Goal: Task Accomplishment & Management: Manage account settings

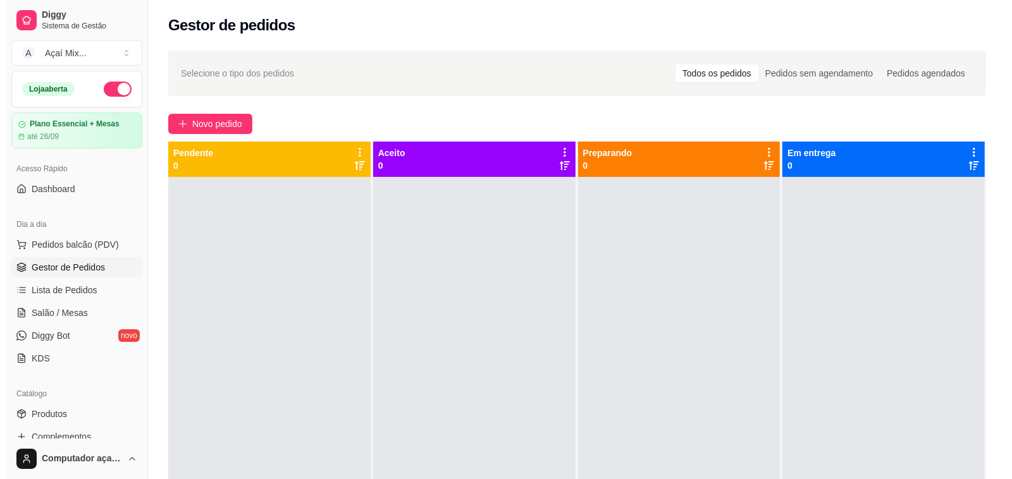
scroll to position [1, 111]
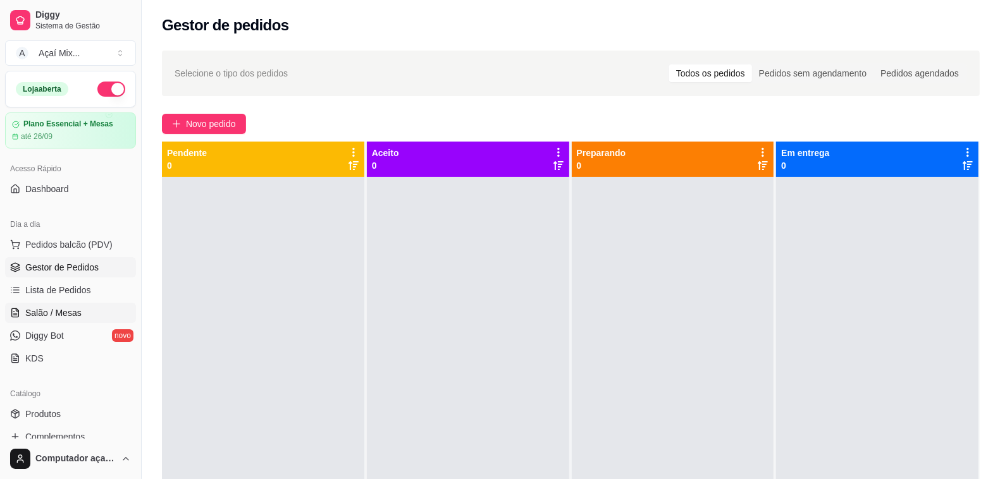
click at [42, 314] on span "Salão / Mesas" at bounding box center [53, 313] width 56 height 13
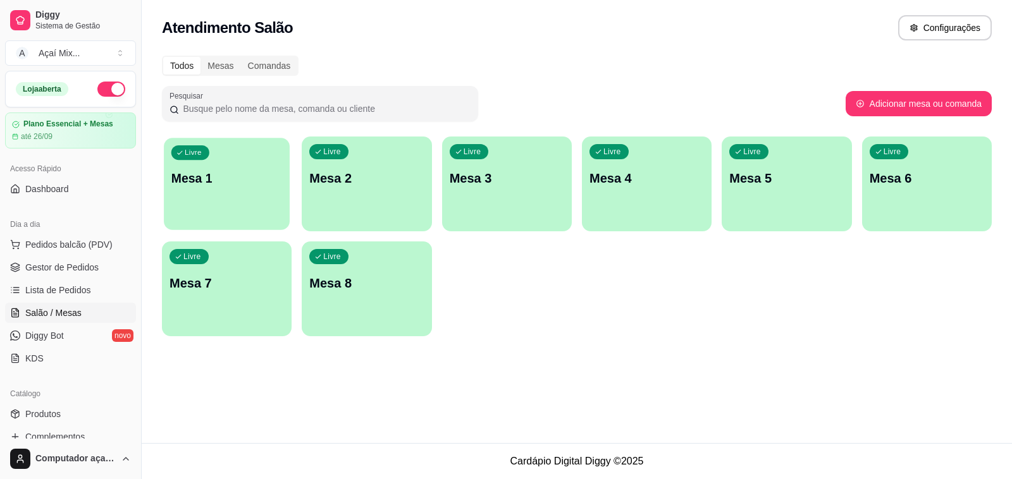
click at [226, 215] on div "Livre Mesa 1" at bounding box center [227, 176] width 126 height 77
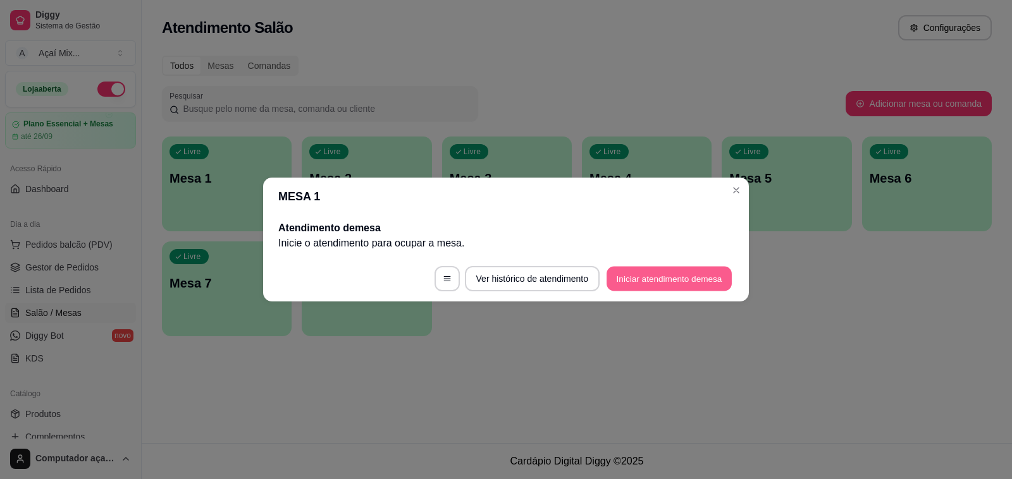
click at [696, 280] on button "Iniciar atendimento de mesa" at bounding box center [669, 279] width 125 height 25
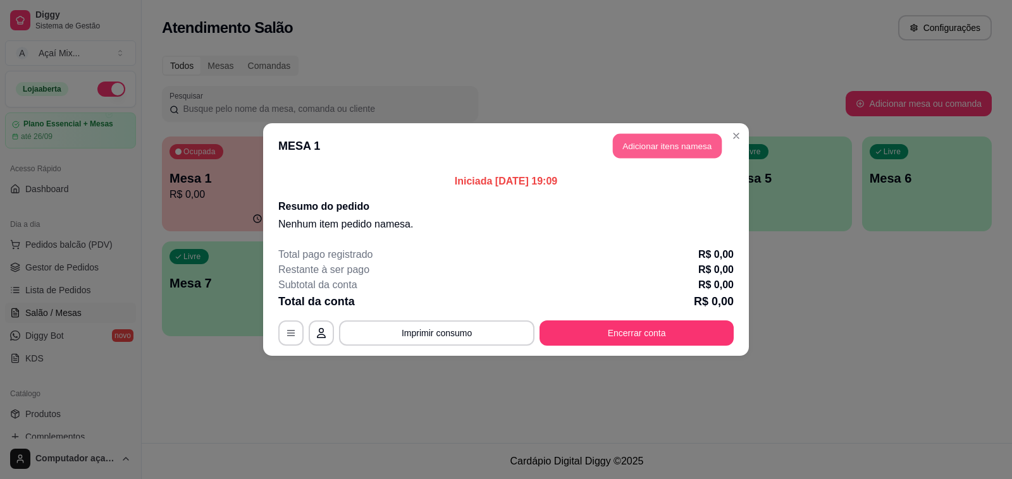
click at [666, 153] on button "Adicionar itens na mesa" at bounding box center [667, 146] width 109 height 25
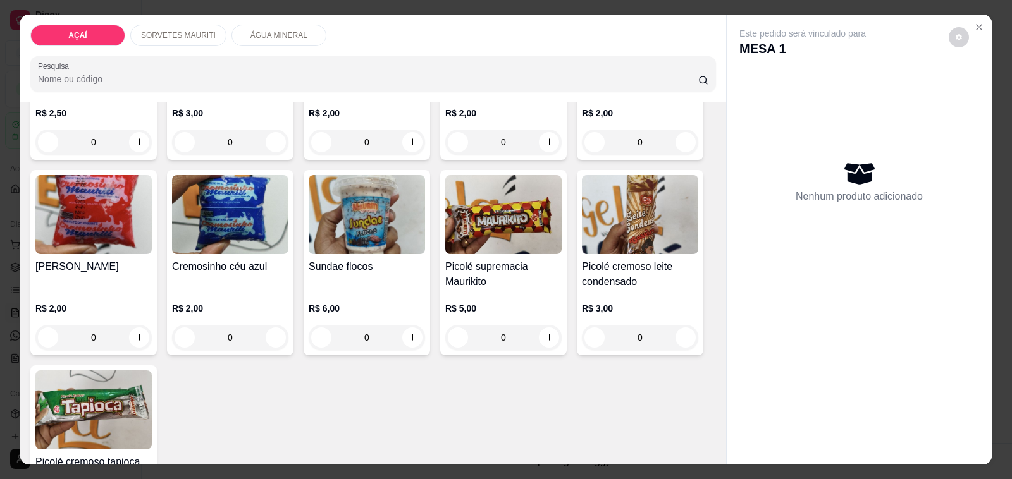
scroll to position [870, 0]
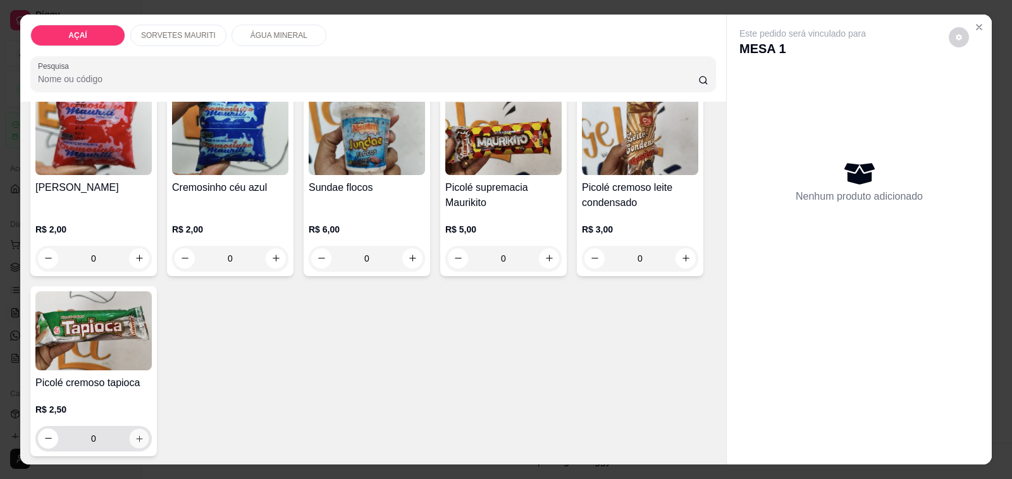
click at [139, 430] on button "increase-product-quantity" at bounding box center [139, 439] width 20 height 20
type input "1"
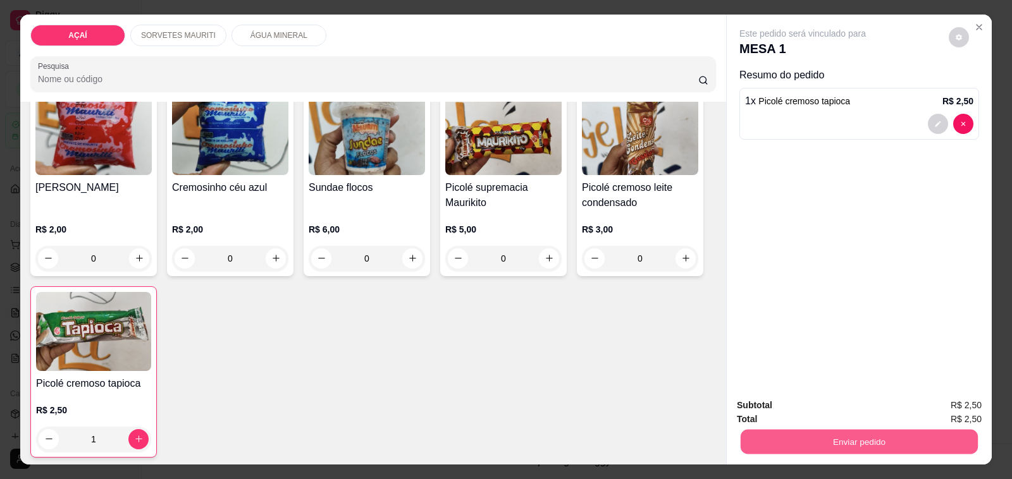
click at [829, 430] on button "Enviar pedido" at bounding box center [859, 442] width 237 height 25
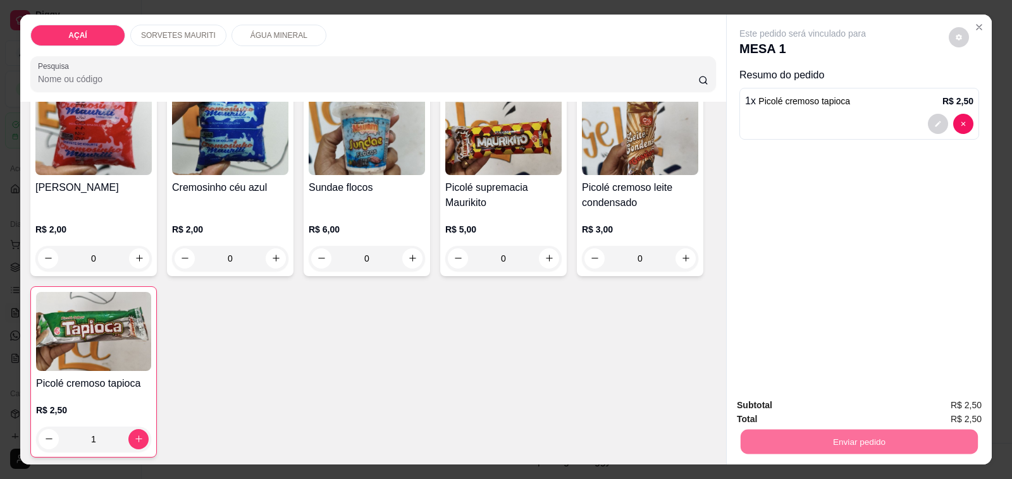
click at [821, 408] on button "Não registrar e enviar pedido" at bounding box center [817, 405] width 128 height 23
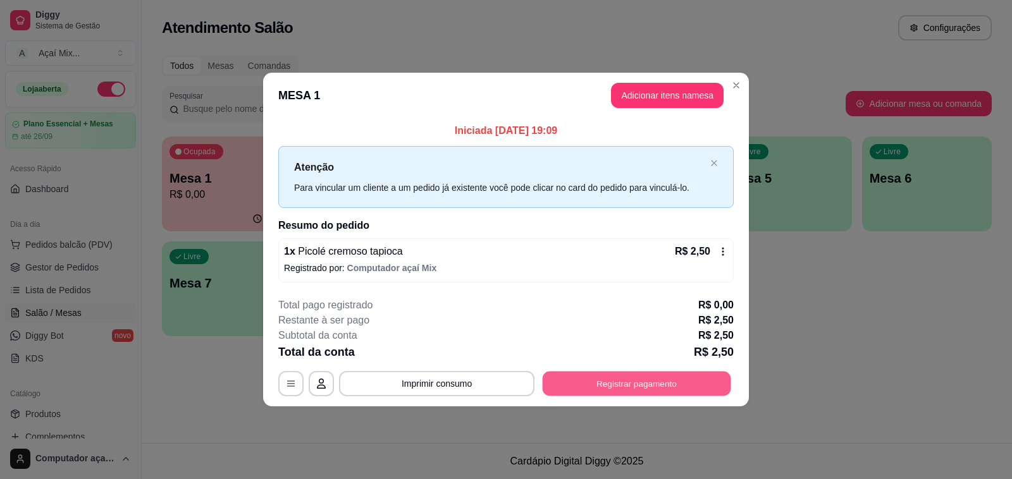
click at [696, 375] on button "Registrar pagamento" at bounding box center [637, 383] width 188 height 25
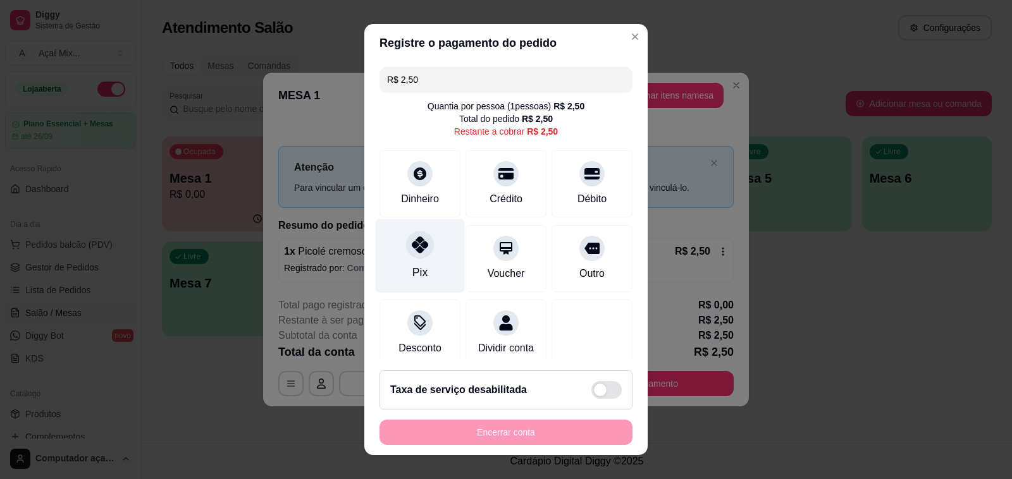
click at [394, 275] on div "Pix" at bounding box center [420, 256] width 89 height 74
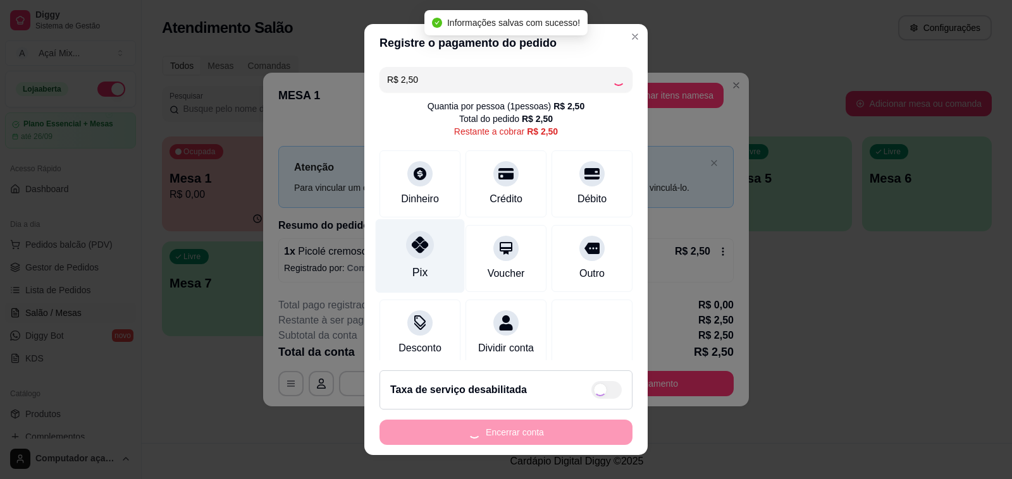
type input "R$ 0,00"
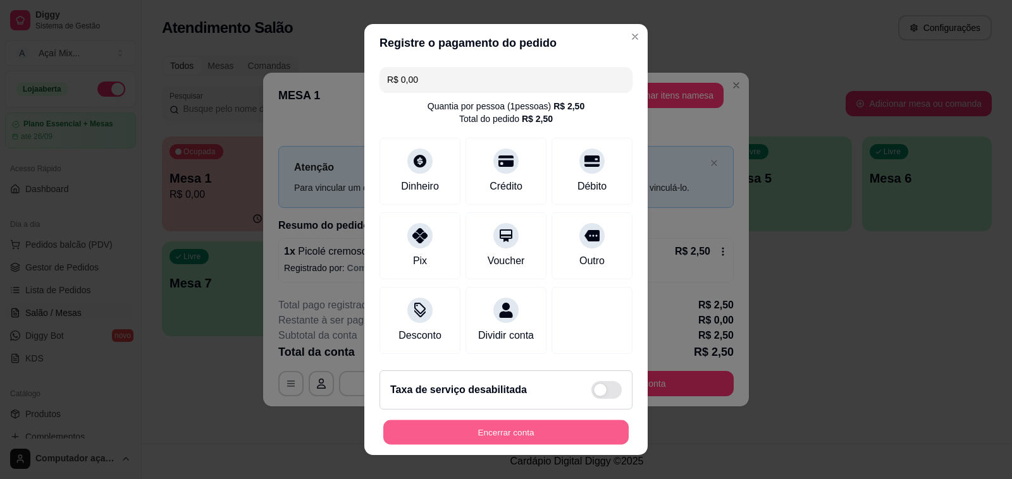
click at [583, 438] on button "Encerrar conta" at bounding box center [505, 433] width 245 height 25
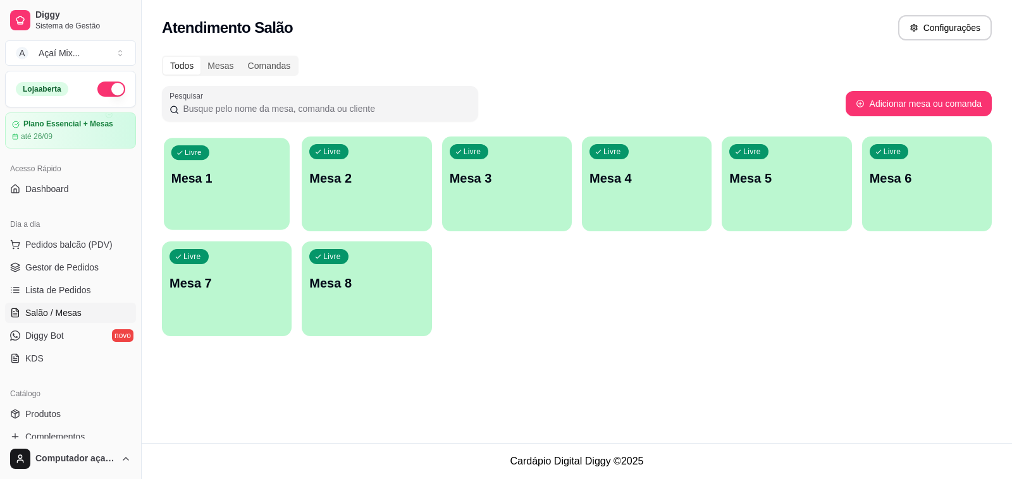
click at [266, 194] on div "Livre Mesa 1" at bounding box center [227, 176] width 126 height 77
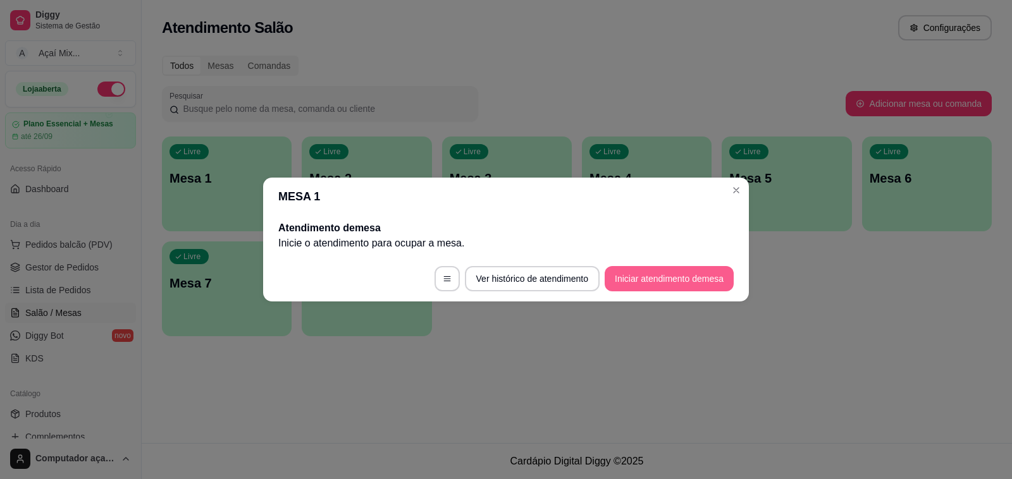
click at [665, 272] on button "Iniciar atendimento de mesa" at bounding box center [669, 278] width 129 height 25
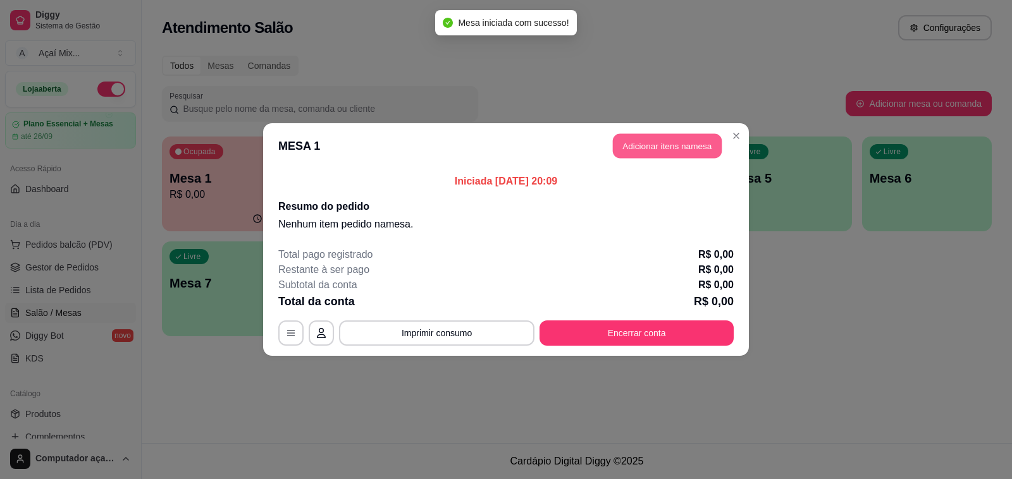
click at [674, 144] on button "Adicionar itens na mesa" at bounding box center [667, 146] width 109 height 25
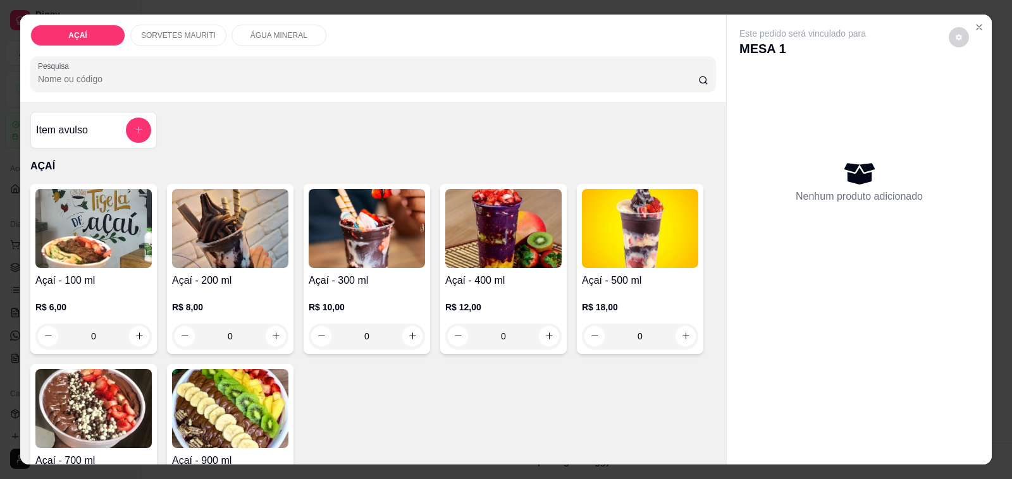
click at [268, 333] on div "0" at bounding box center [230, 336] width 116 height 25
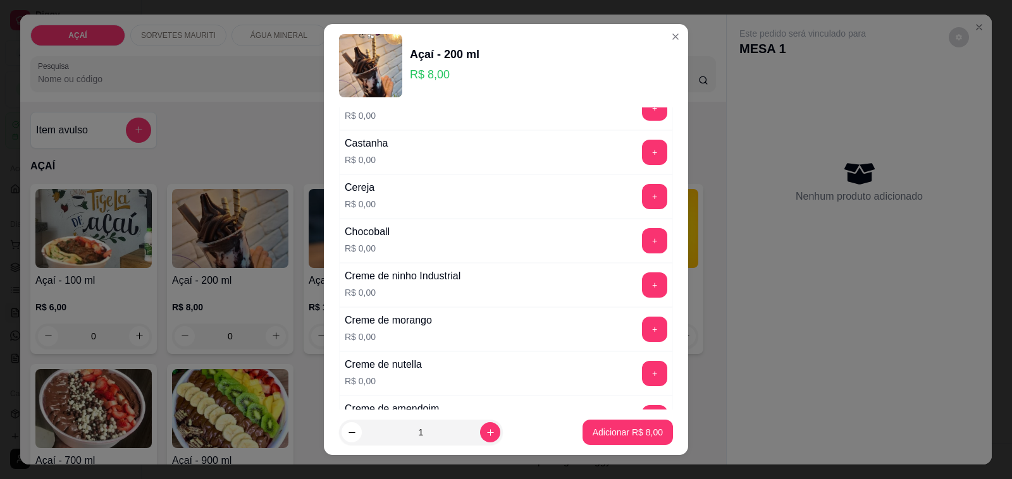
scroll to position [158, 0]
click at [643, 156] on button "+" at bounding box center [655, 151] width 25 height 25
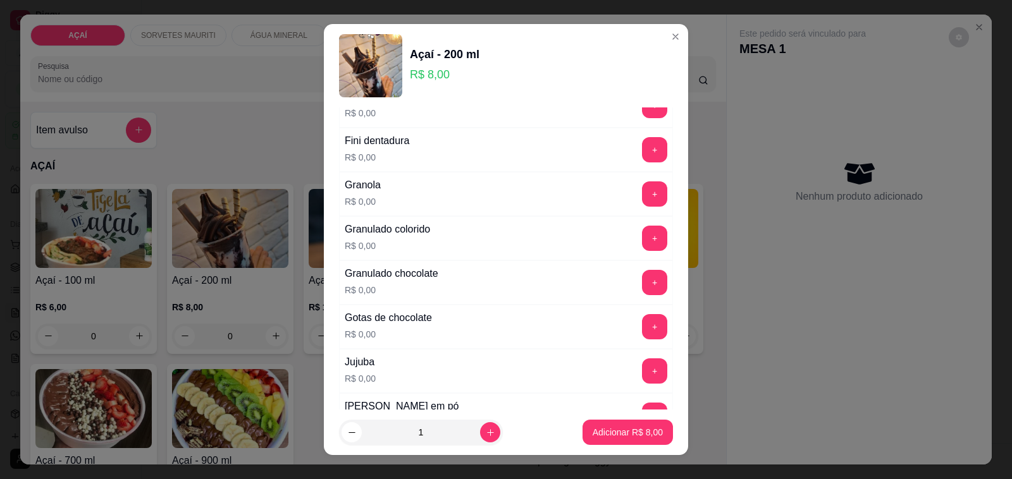
scroll to position [1028, 0]
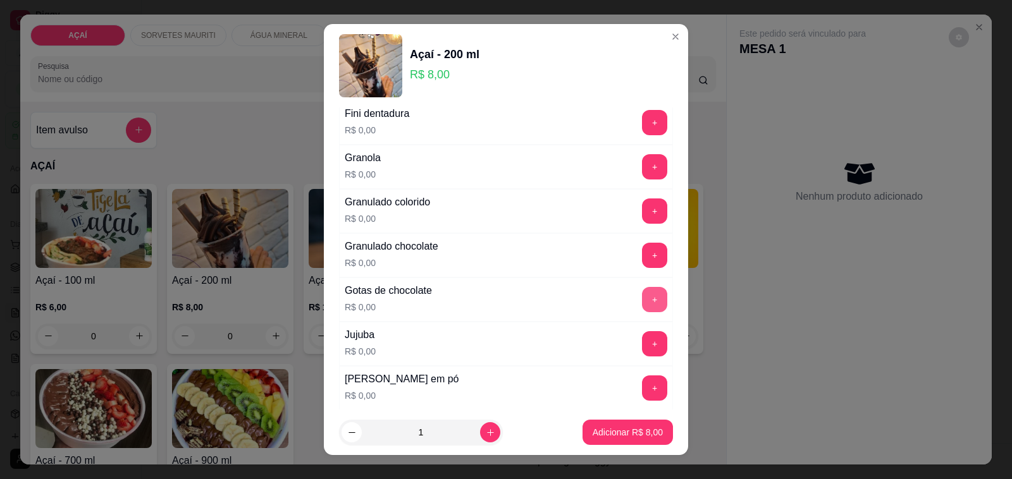
click at [642, 305] on button "+" at bounding box center [654, 299] width 25 height 25
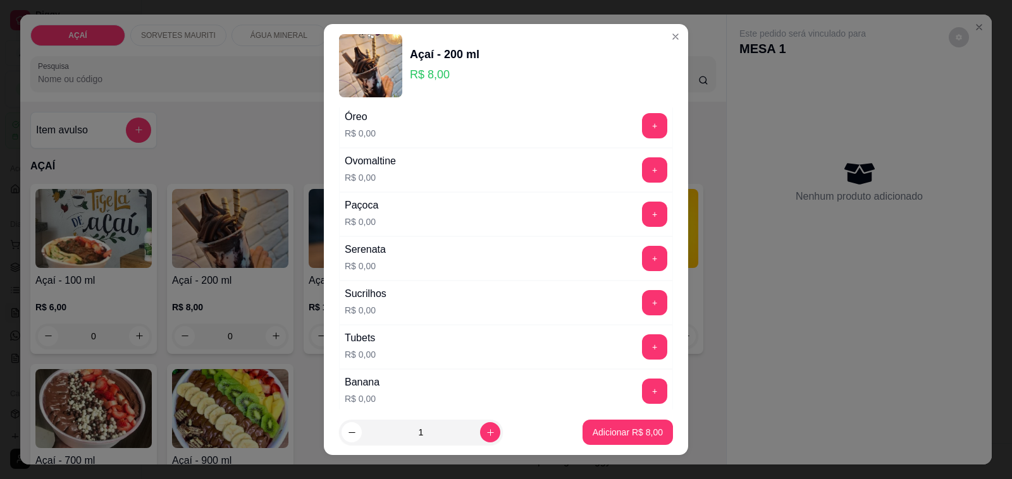
scroll to position [1502, 0]
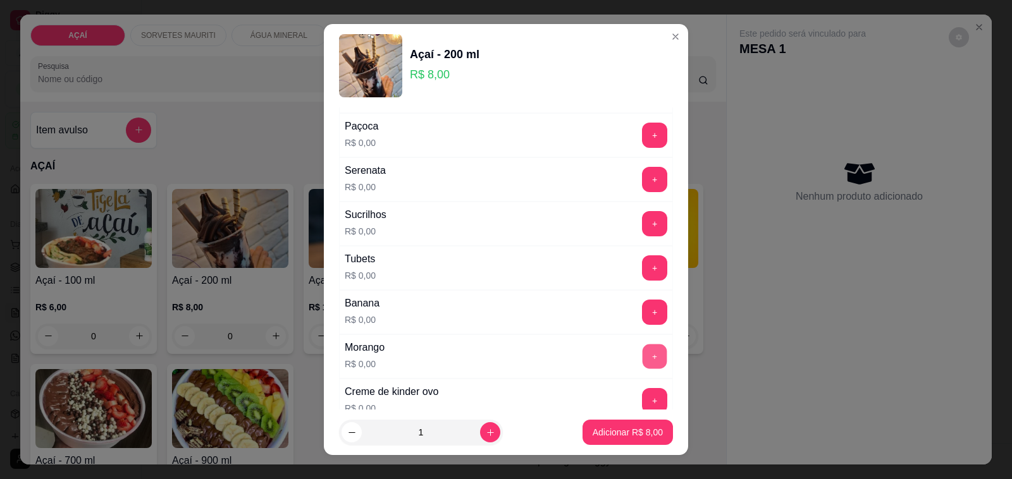
click at [643, 369] on button "+" at bounding box center [655, 357] width 25 height 25
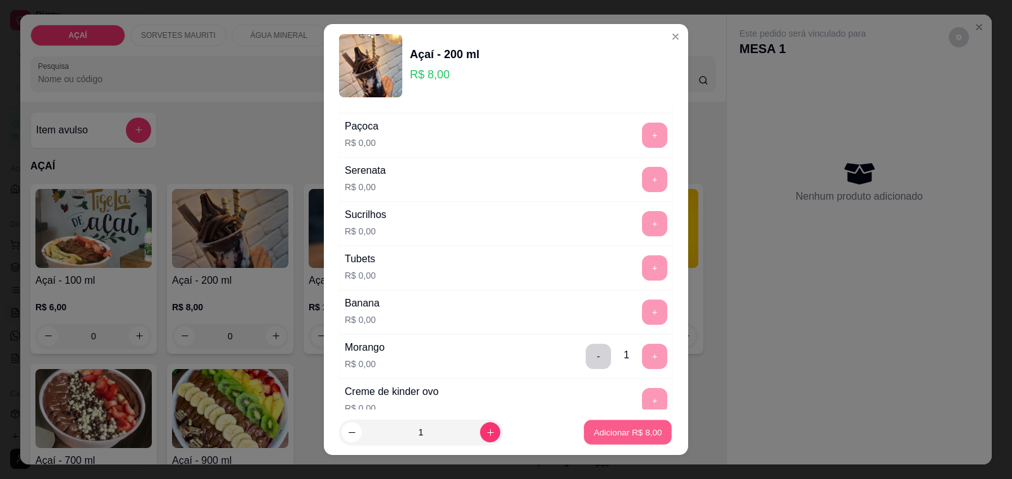
click at [593, 428] on p "Adicionar R$ 8,00" at bounding box center [627, 432] width 68 height 12
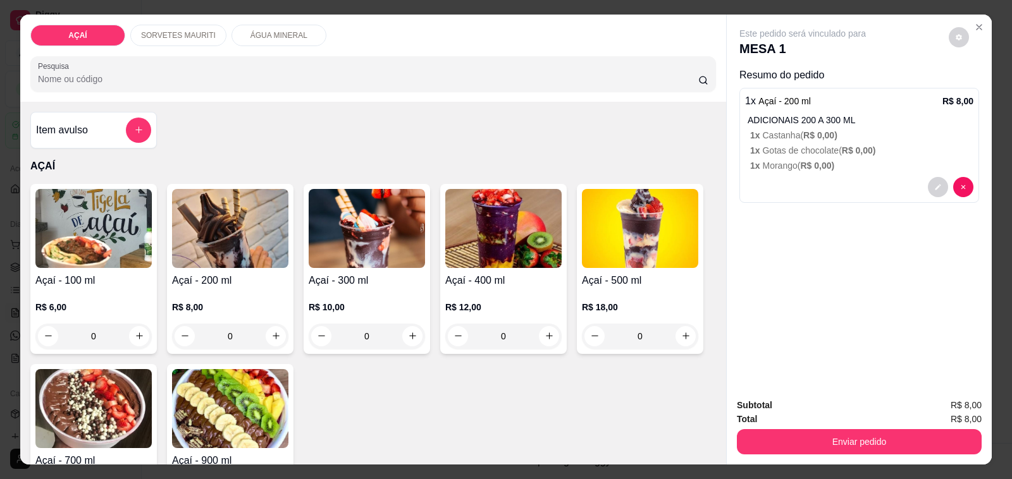
click at [261, 331] on div "0" at bounding box center [230, 336] width 116 height 25
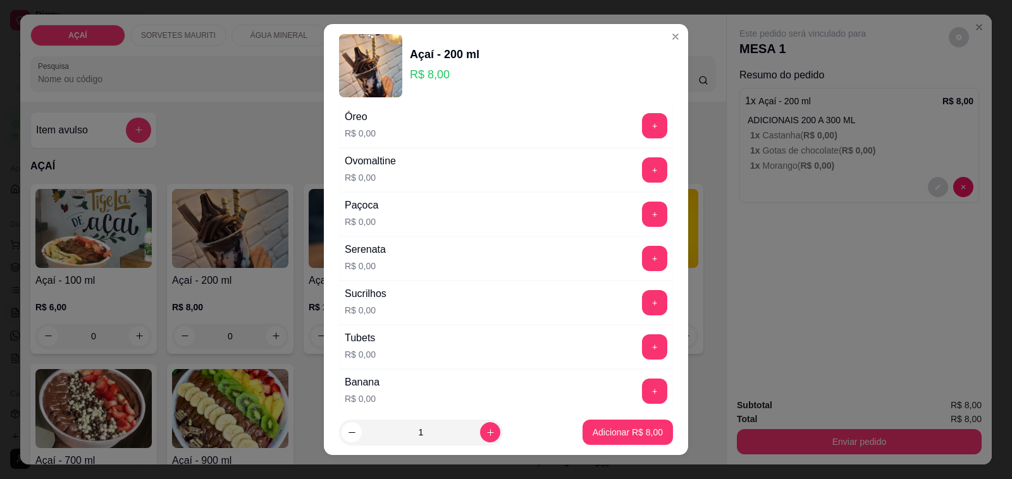
scroll to position [1581, 0]
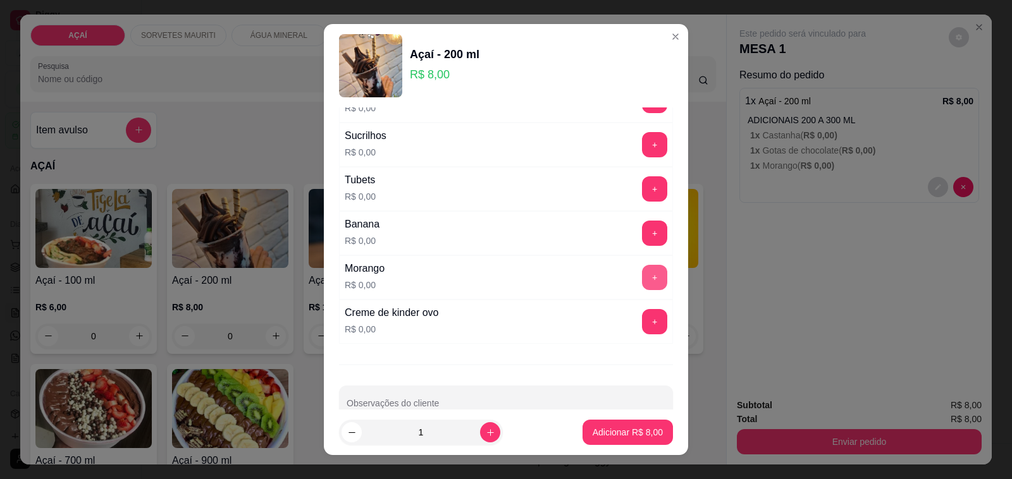
click at [642, 283] on button "+" at bounding box center [654, 277] width 25 height 25
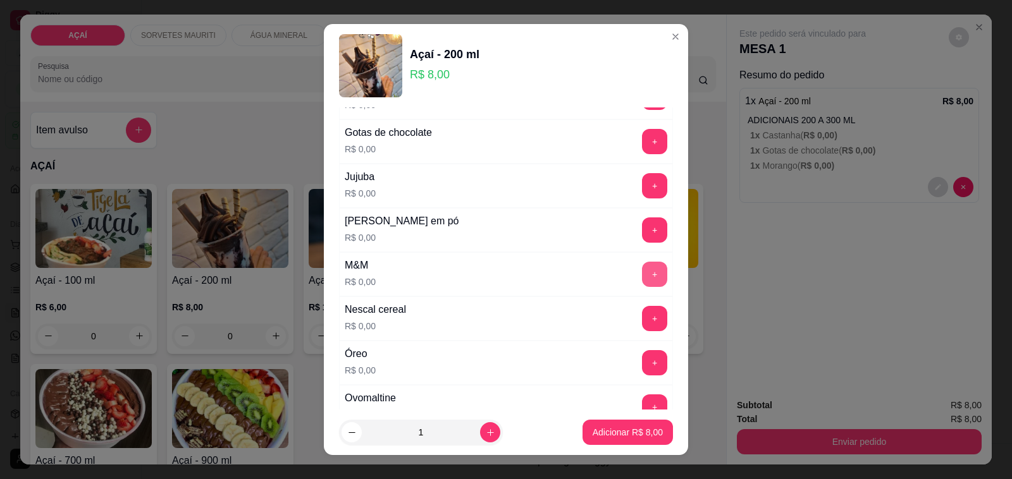
scroll to position [1028, 0]
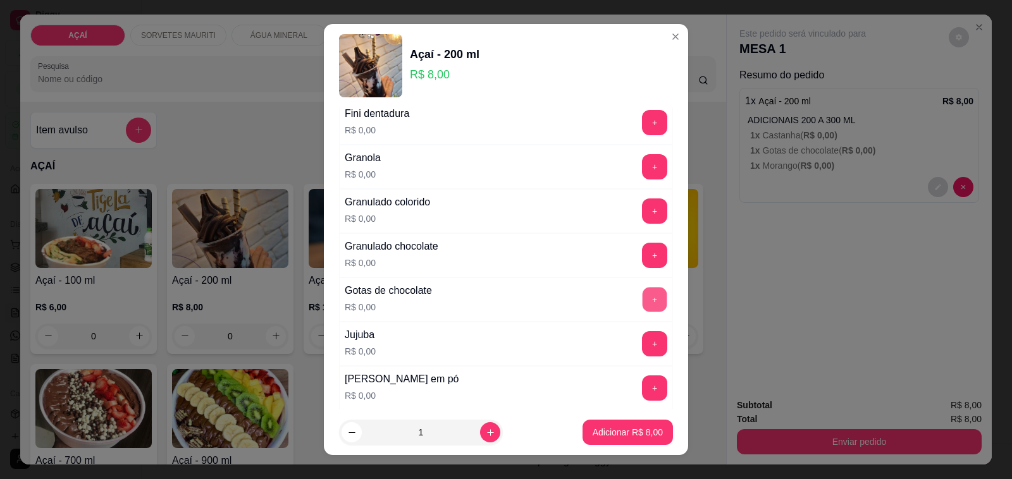
click at [643, 307] on button "+" at bounding box center [655, 300] width 25 height 25
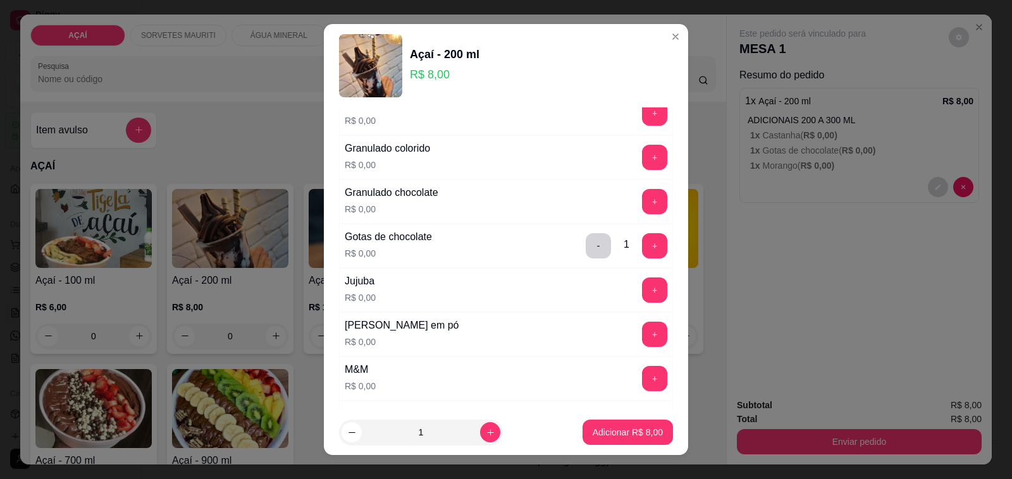
scroll to position [1107, 0]
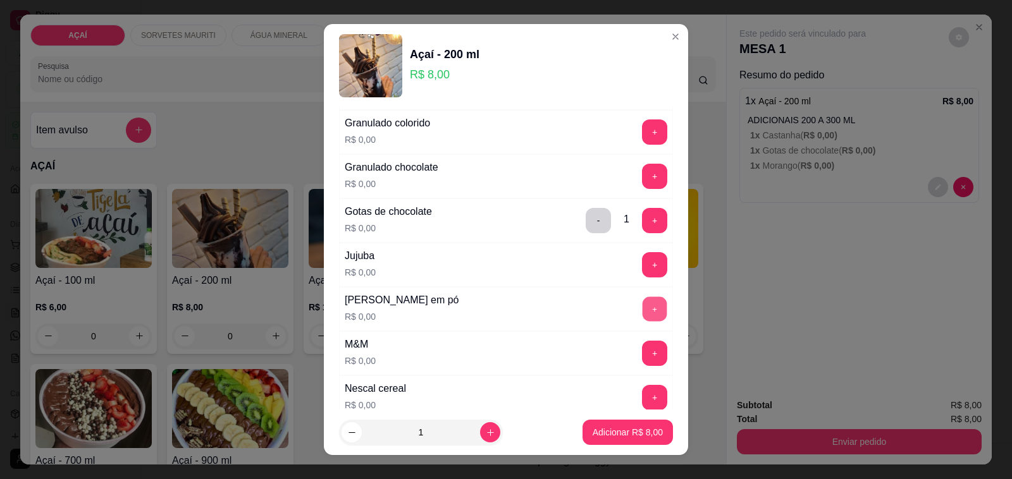
click at [643, 316] on button "+" at bounding box center [655, 309] width 25 height 25
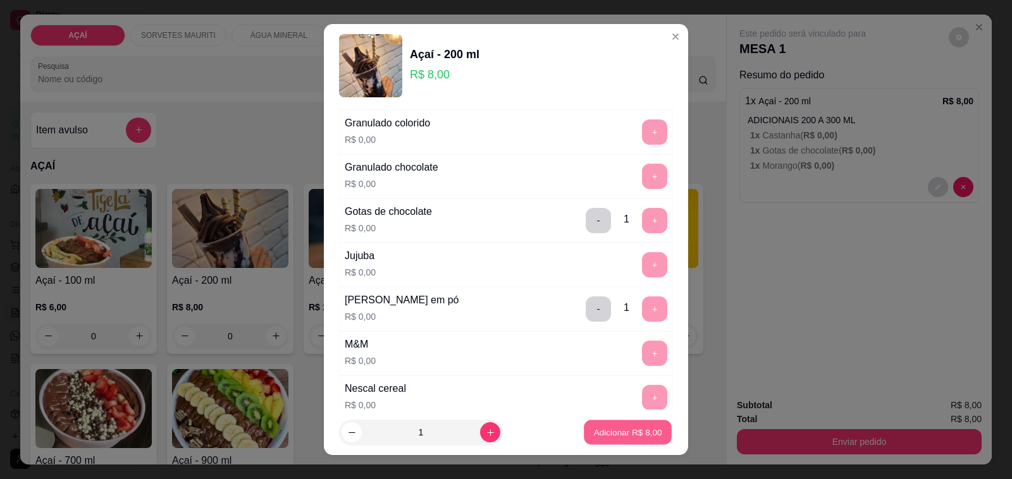
click at [593, 438] on p "Adicionar R$ 8,00" at bounding box center [627, 432] width 68 height 12
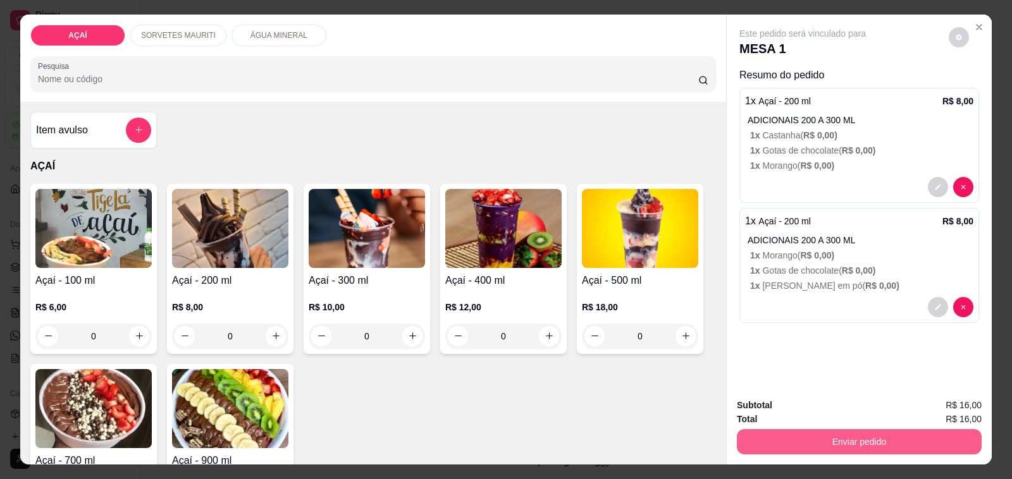
click at [782, 429] on button "Enviar pedido" at bounding box center [859, 441] width 245 height 25
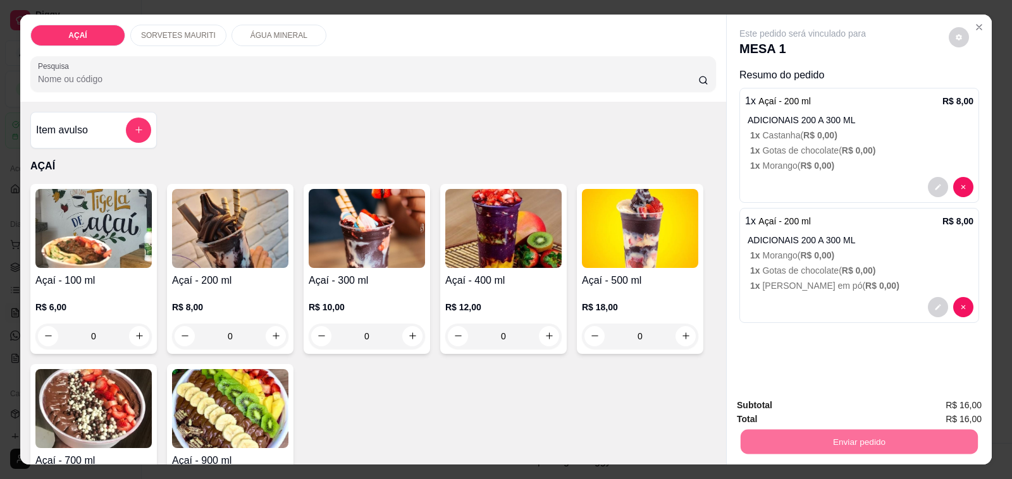
click at [777, 403] on button "Não registrar e enviar pedido" at bounding box center [817, 405] width 128 height 23
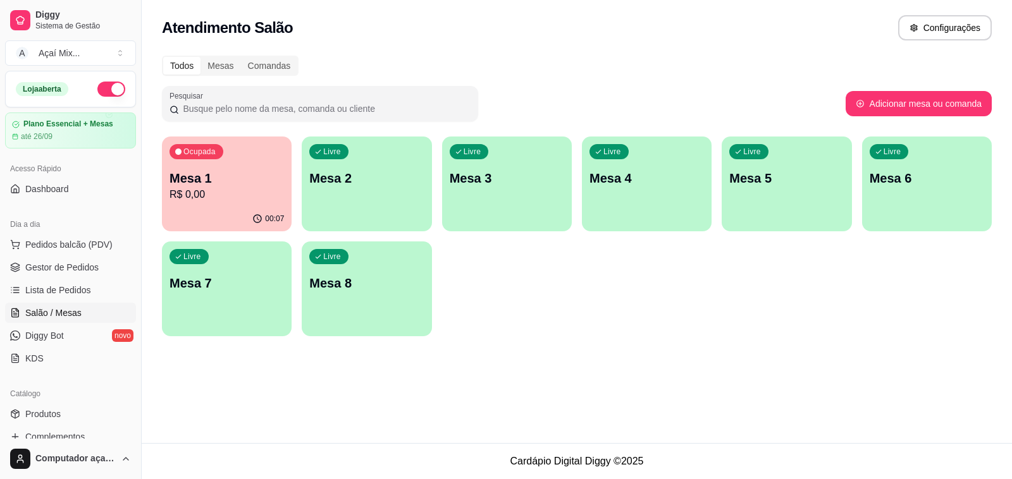
click at [357, 212] on div "Livre Mesa 2" at bounding box center [367, 177] width 130 height 80
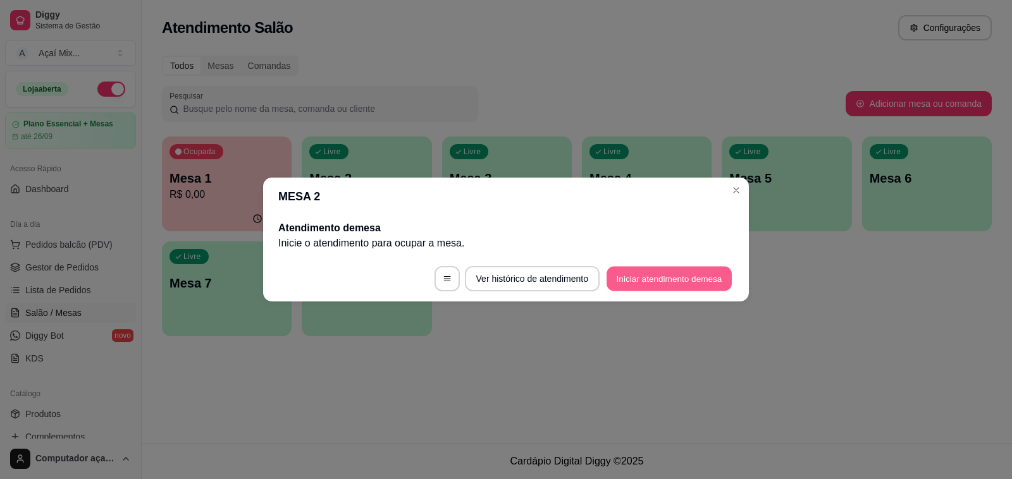
click at [659, 268] on button "Iniciar atendimento de mesa" at bounding box center [669, 279] width 125 height 25
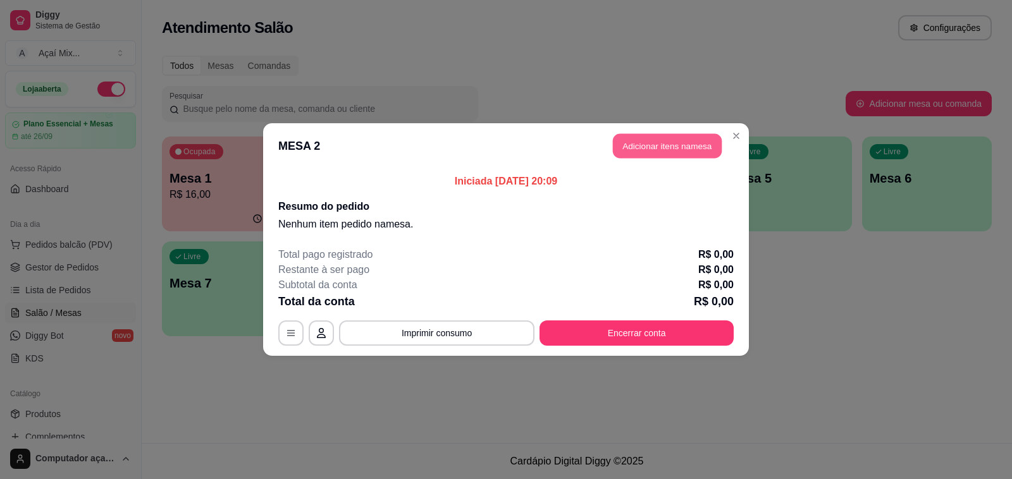
click at [672, 149] on button "Adicionar itens na mesa" at bounding box center [667, 146] width 109 height 25
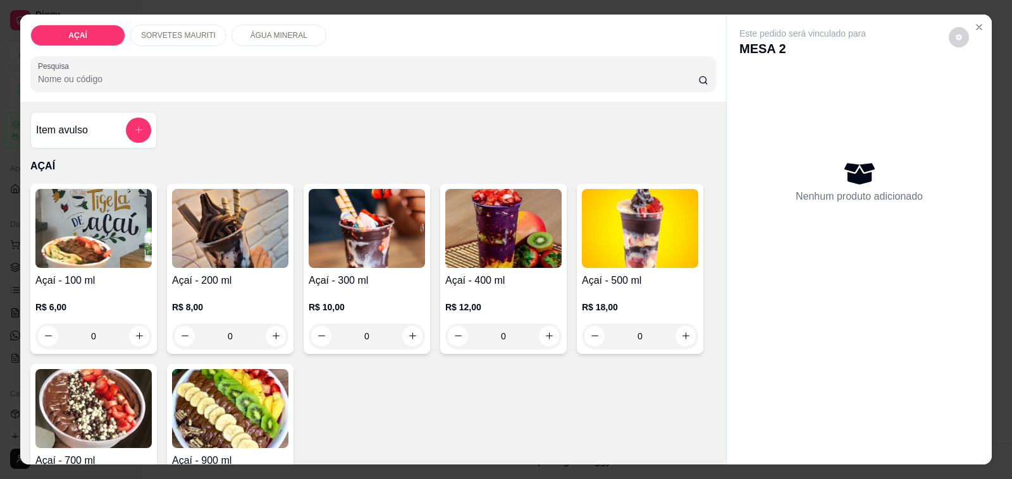
click at [399, 328] on div "0" at bounding box center [367, 336] width 116 height 25
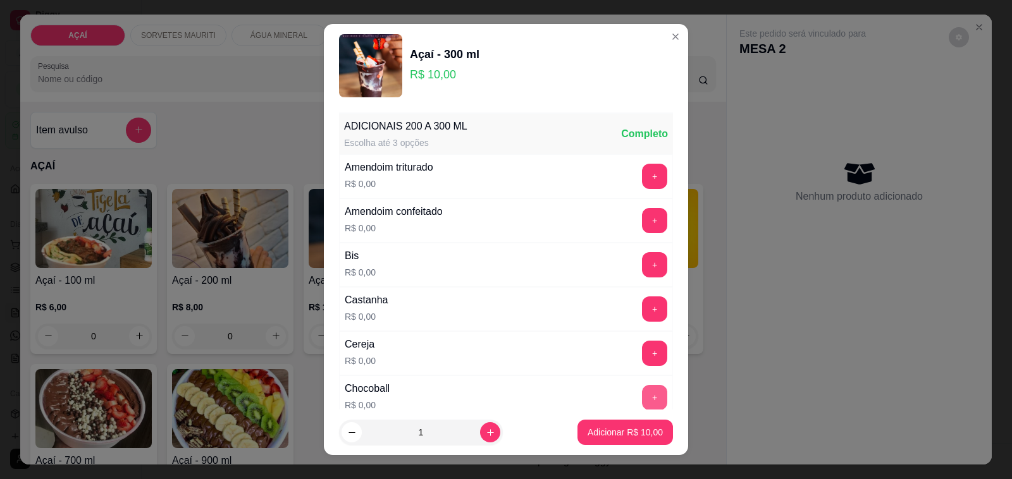
click at [642, 400] on button "+" at bounding box center [654, 397] width 25 height 25
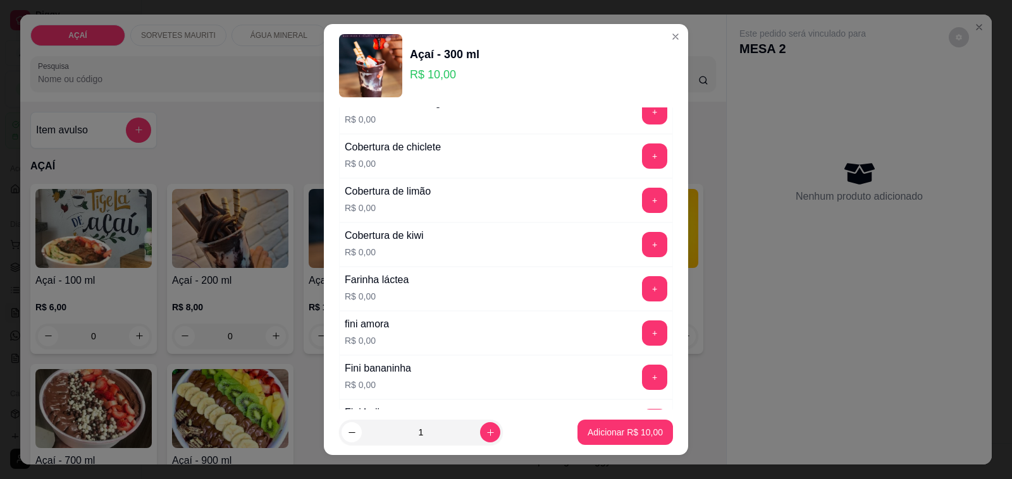
scroll to position [711, 0]
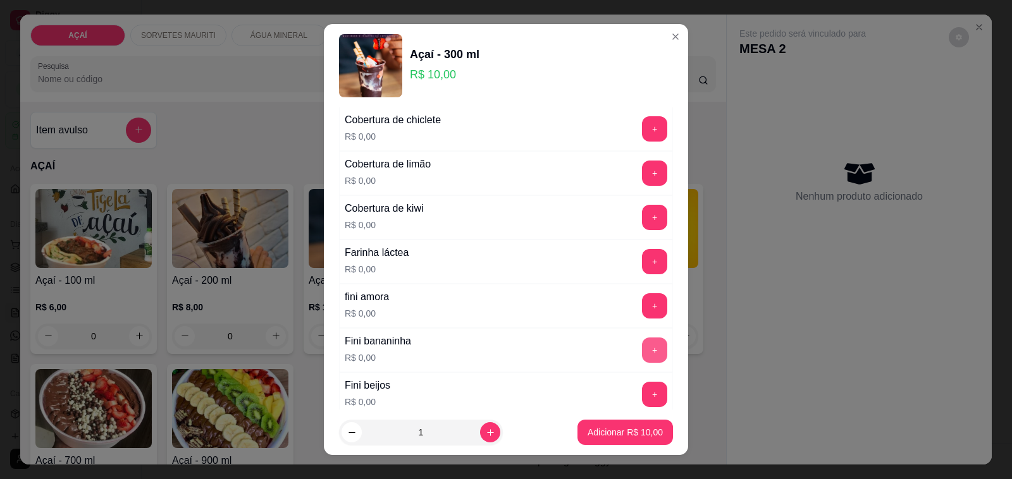
click at [642, 355] on button "+" at bounding box center [654, 350] width 25 height 25
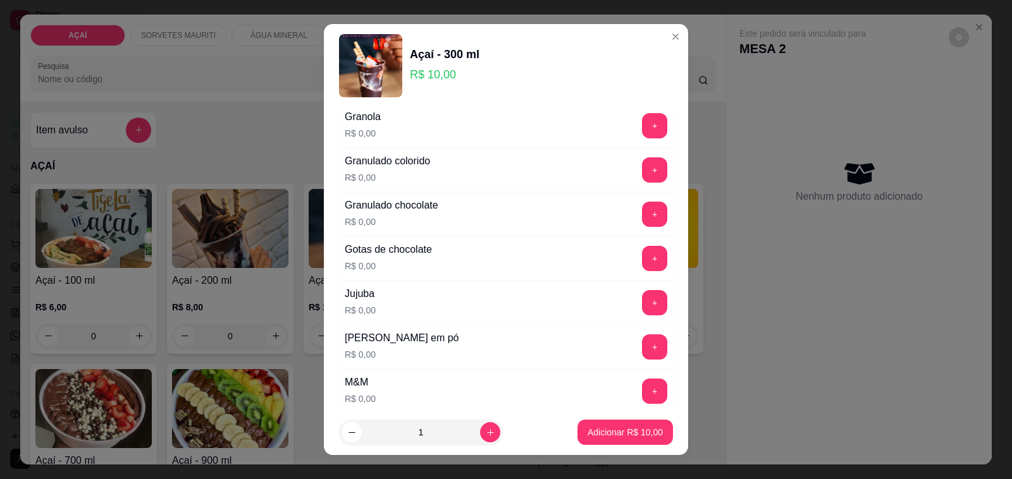
scroll to position [1107, 0]
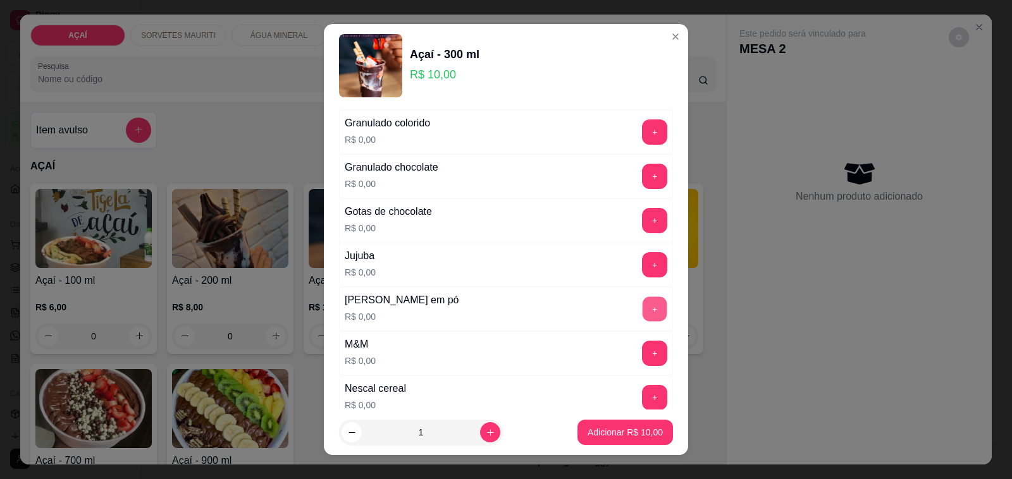
click at [643, 314] on button "+" at bounding box center [655, 309] width 25 height 25
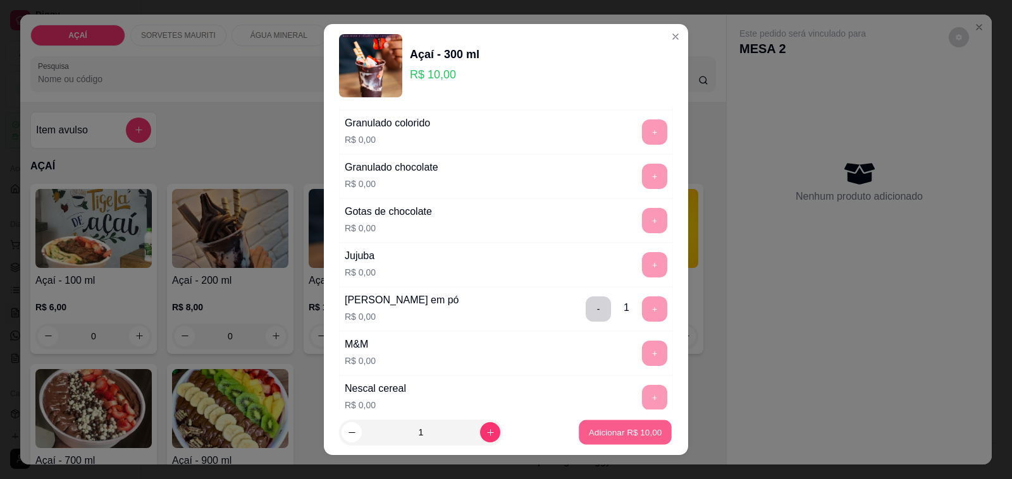
click at [579, 422] on button "Adicionar R$ 10,00" at bounding box center [625, 433] width 93 height 25
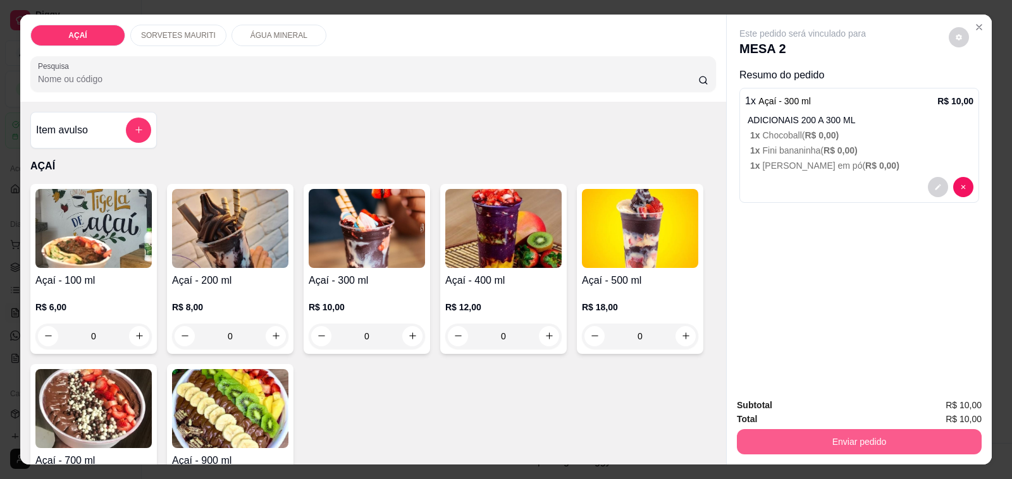
click at [768, 438] on button "Enviar pedido" at bounding box center [859, 441] width 245 height 25
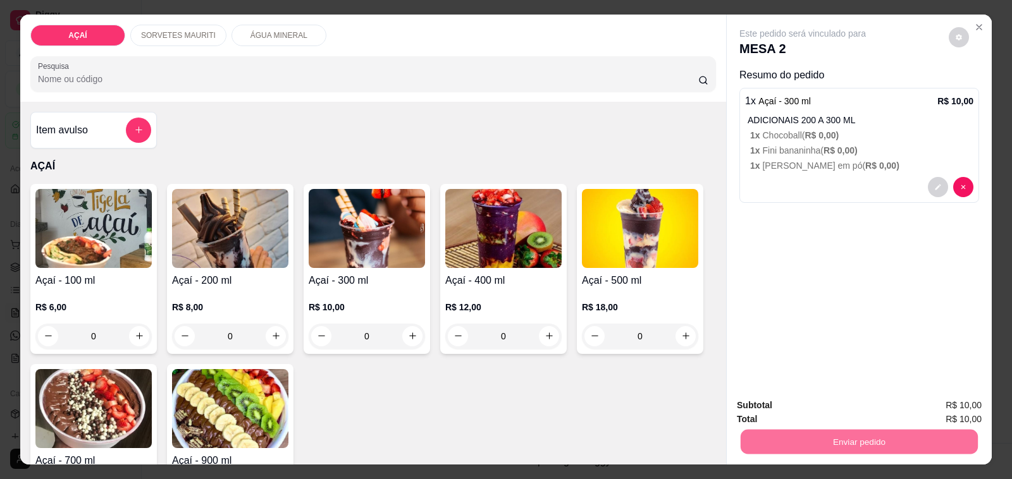
click at [768, 402] on button "Não registrar e enviar pedido" at bounding box center [817, 406] width 132 height 24
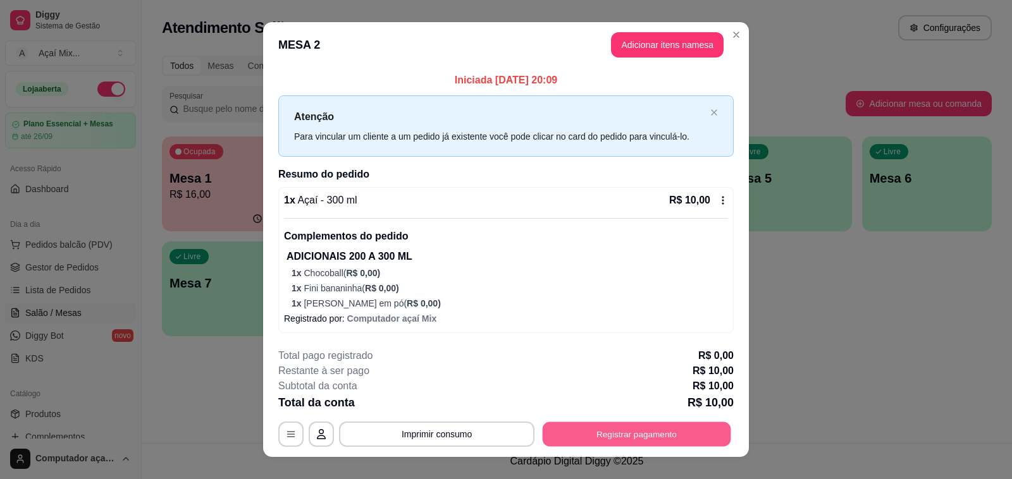
click at [613, 441] on button "Registrar pagamento" at bounding box center [637, 434] width 188 height 25
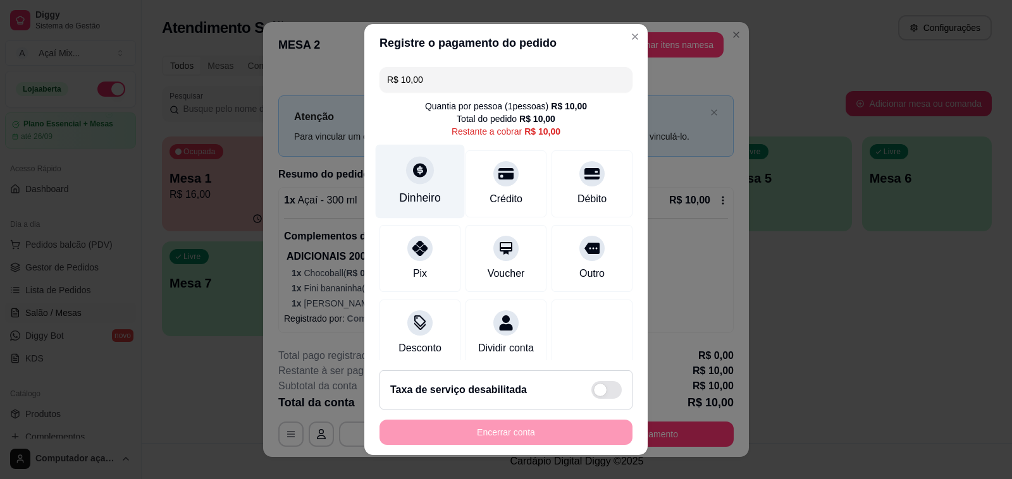
click at [399, 193] on div "Dinheiro" at bounding box center [420, 198] width 42 height 16
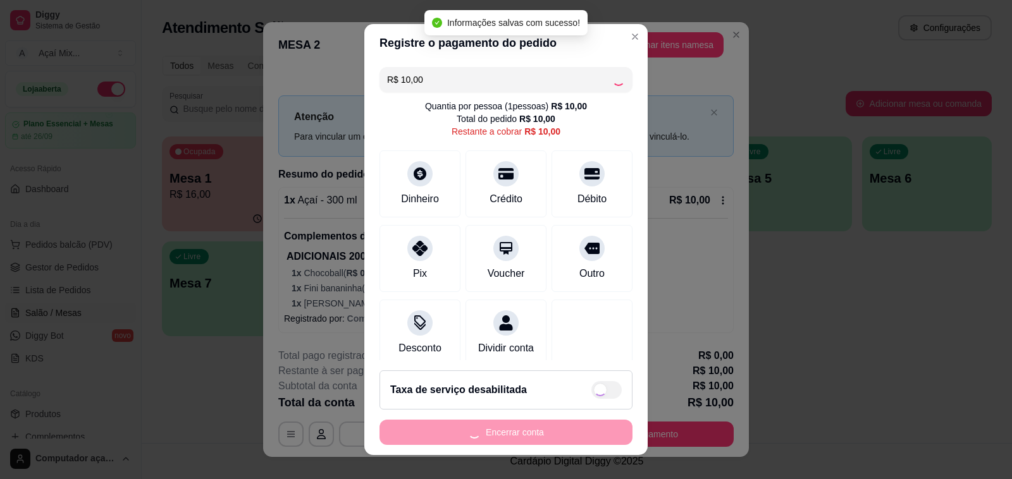
type input "R$ 0,00"
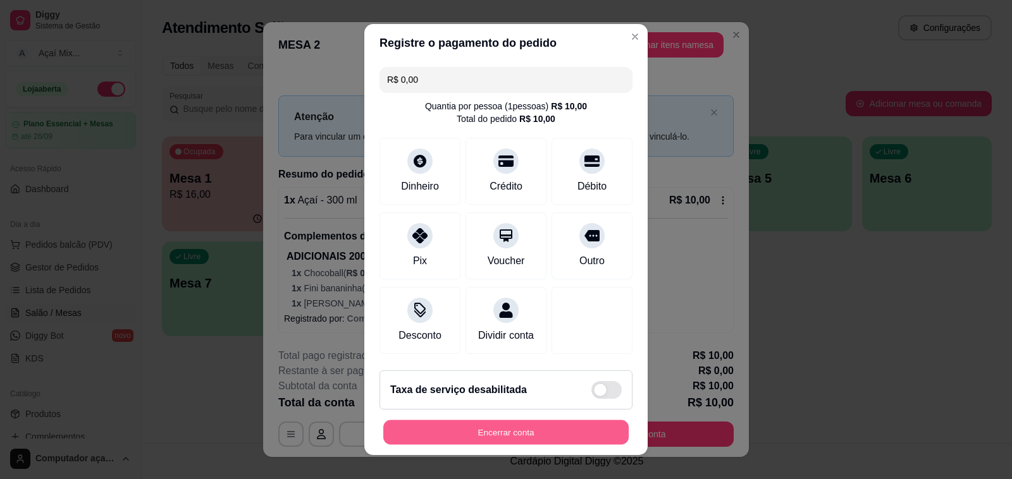
click at [529, 430] on button "Encerrar conta" at bounding box center [505, 433] width 245 height 25
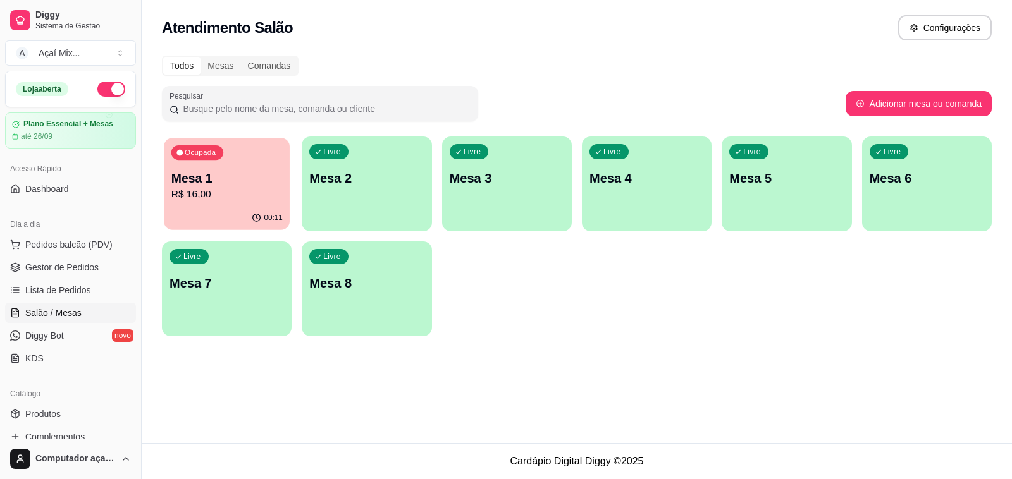
click at [211, 178] on p "Mesa 1" at bounding box center [226, 178] width 111 height 17
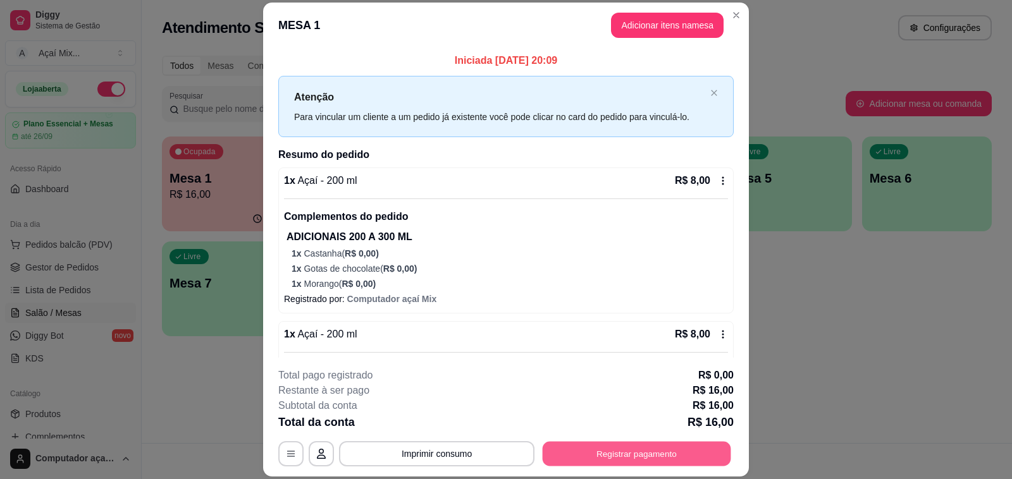
click at [576, 443] on button "Registrar pagamento" at bounding box center [637, 454] width 188 height 25
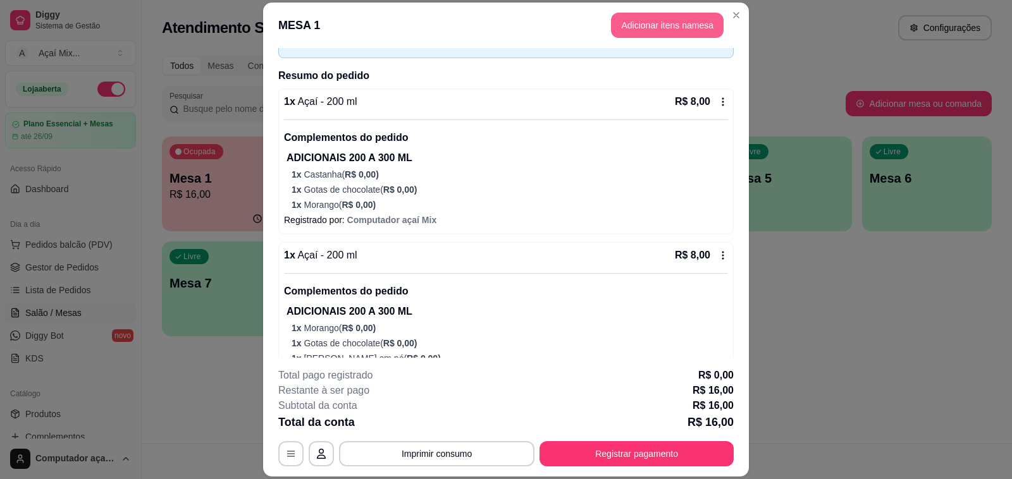
click at [626, 20] on button "Adicionar itens na mesa" at bounding box center [667, 25] width 113 height 25
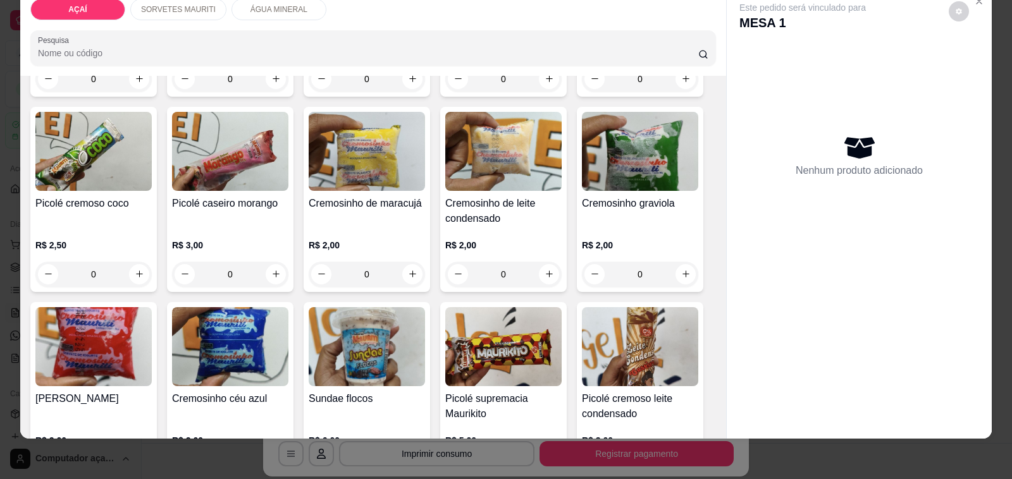
scroll to position [711, 0]
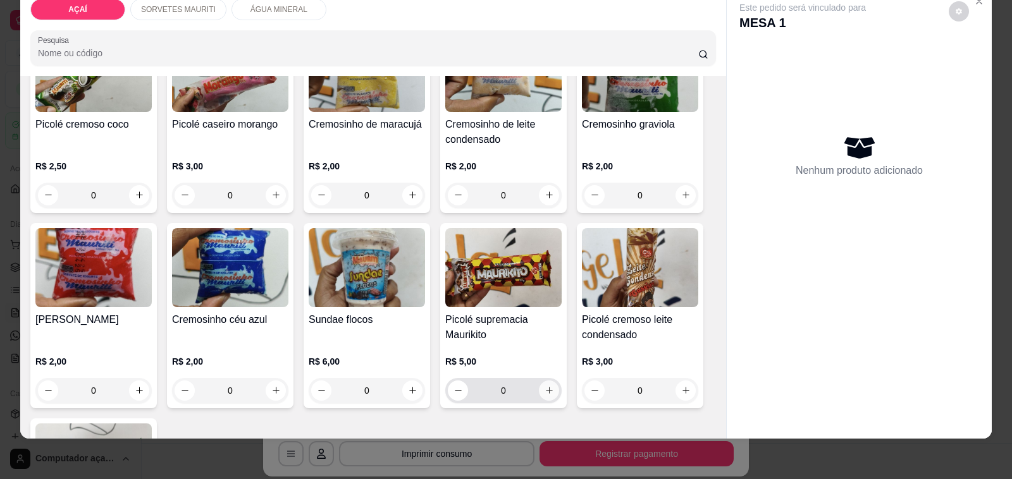
click at [539, 385] on button "increase-product-quantity" at bounding box center [549, 391] width 20 height 20
type input "1"
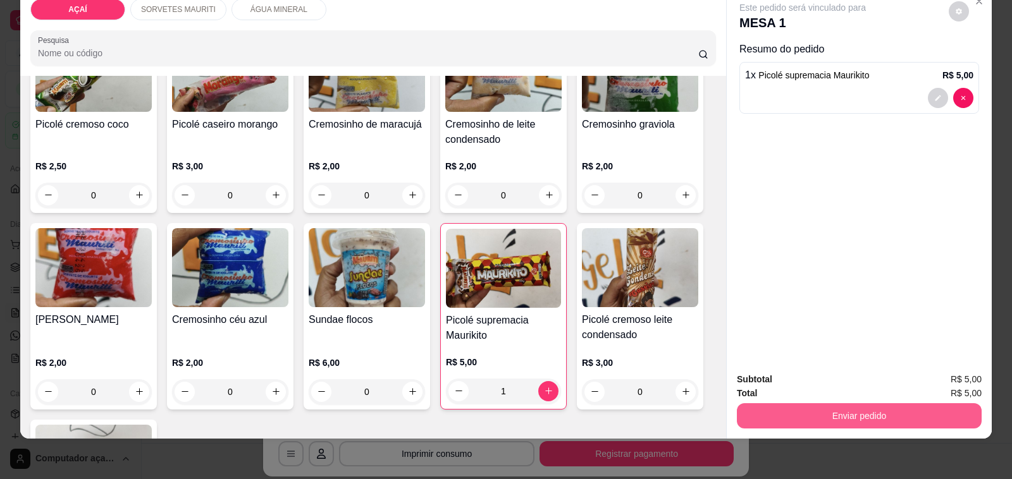
click at [763, 408] on button "Enviar pedido" at bounding box center [859, 415] width 245 height 25
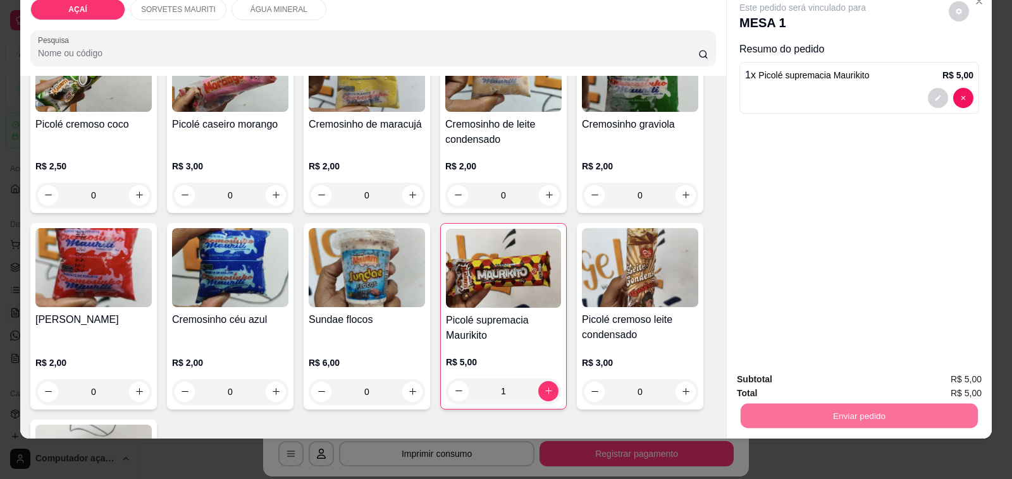
click at [783, 381] on button "Não registrar e enviar pedido" at bounding box center [817, 374] width 132 height 24
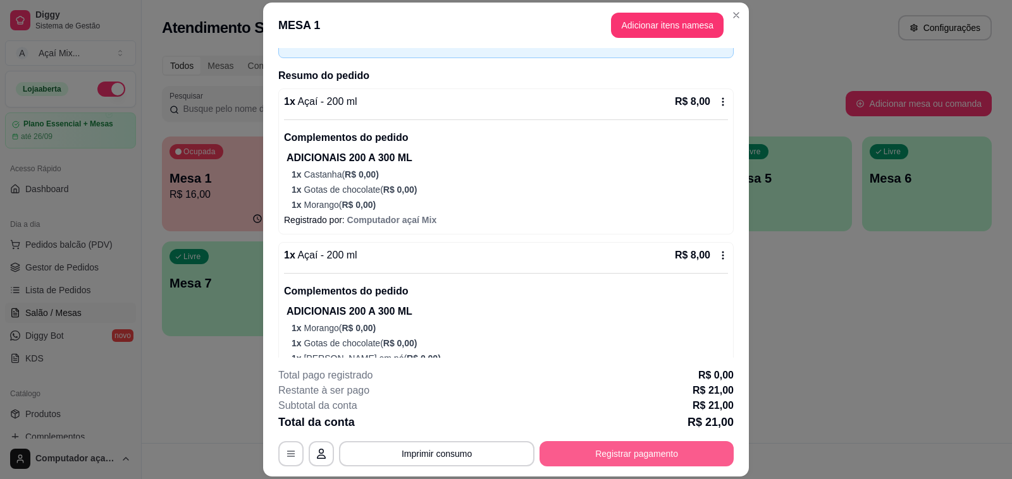
click at [552, 448] on button "Registrar pagamento" at bounding box center [636, 453] width 194 height 25
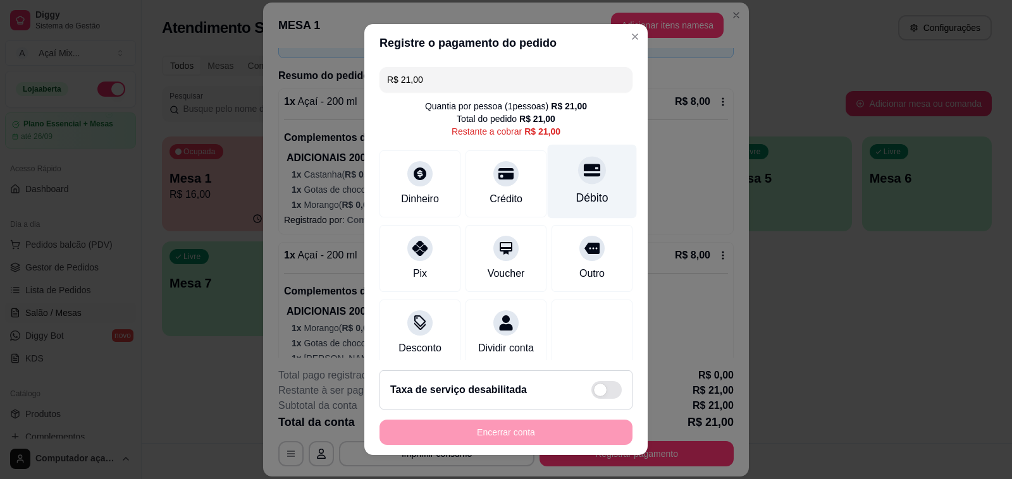
click at [576, 196] on div "Débito" at bounding box center [592, 198] width 32 height 16
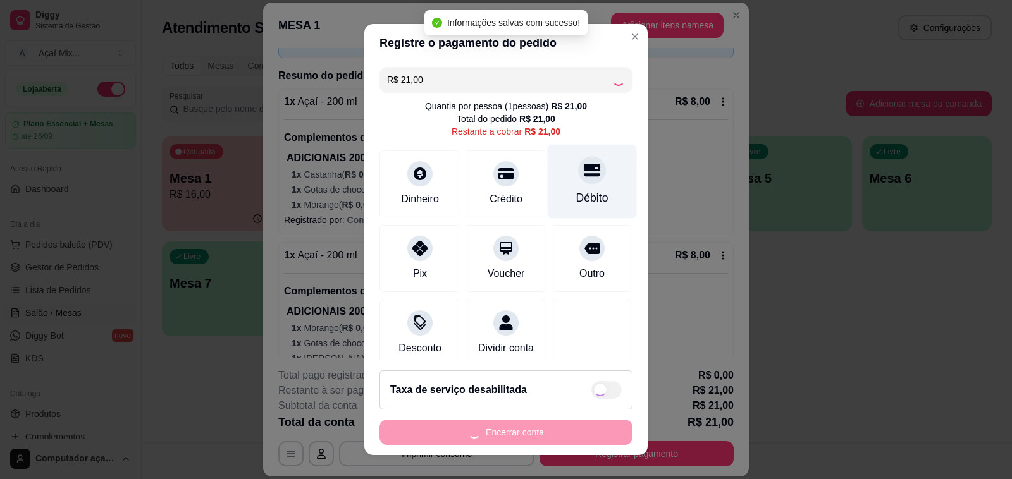
type input "R$ 0,00"
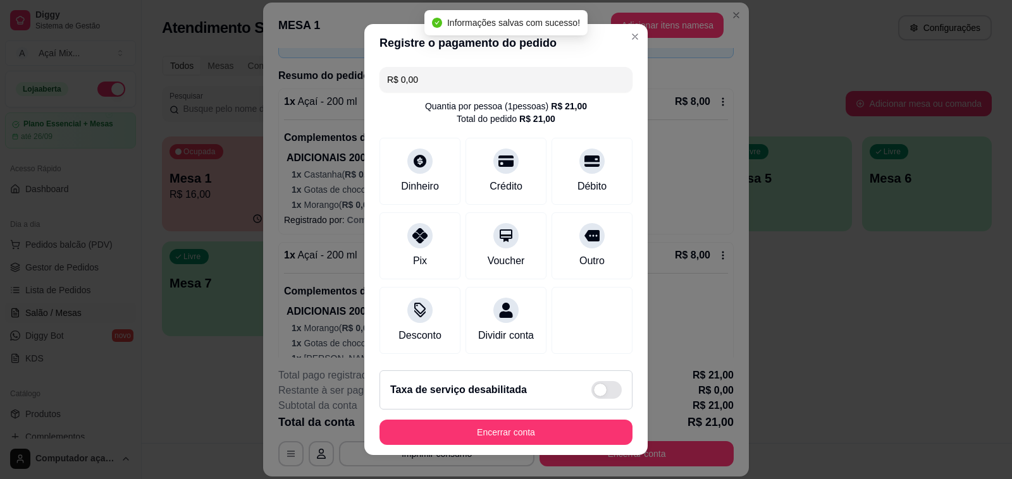
click at [489, 409] on div "Taxa de serviço desabilitada" at bounding box center [505, 390] width 253 height 39
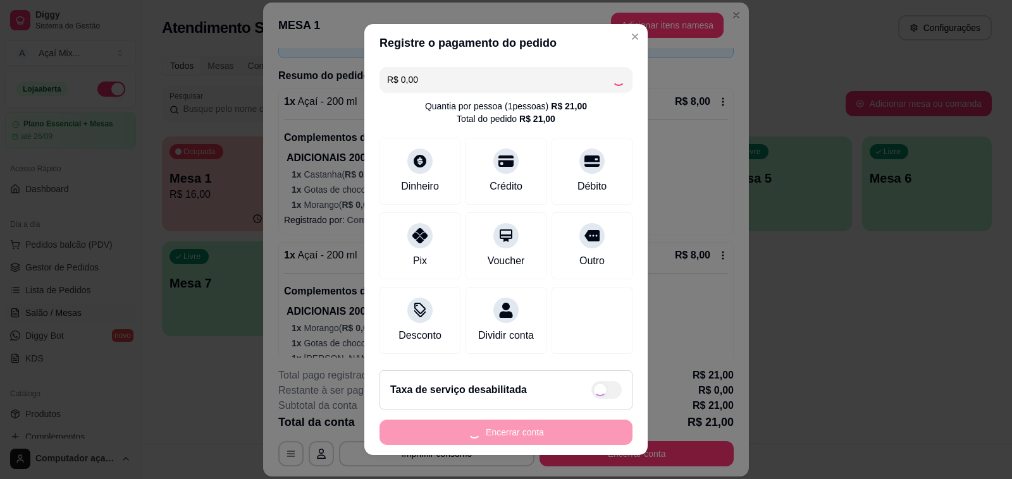
checkbox input "true"
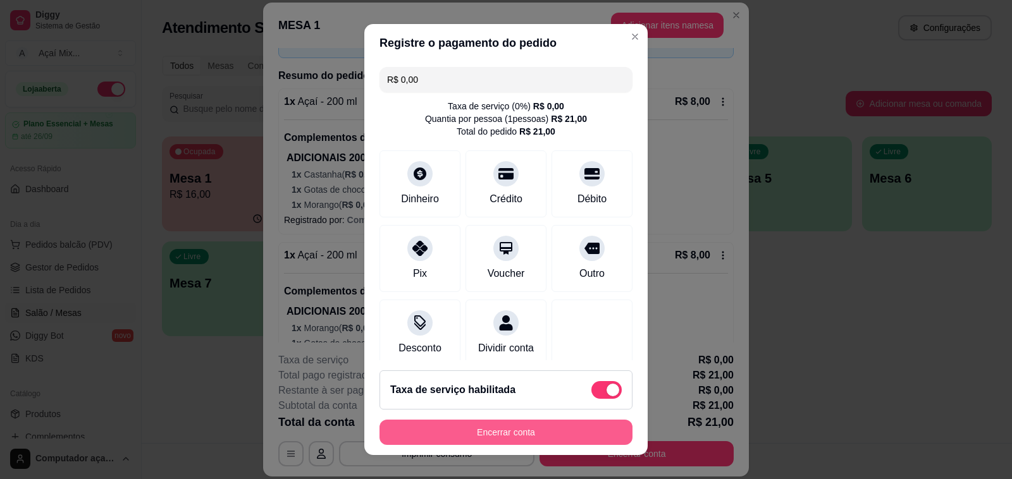
click at [500, 438] on button "Encerrar conta" at bounding box center [505, 432] width 253 height 25
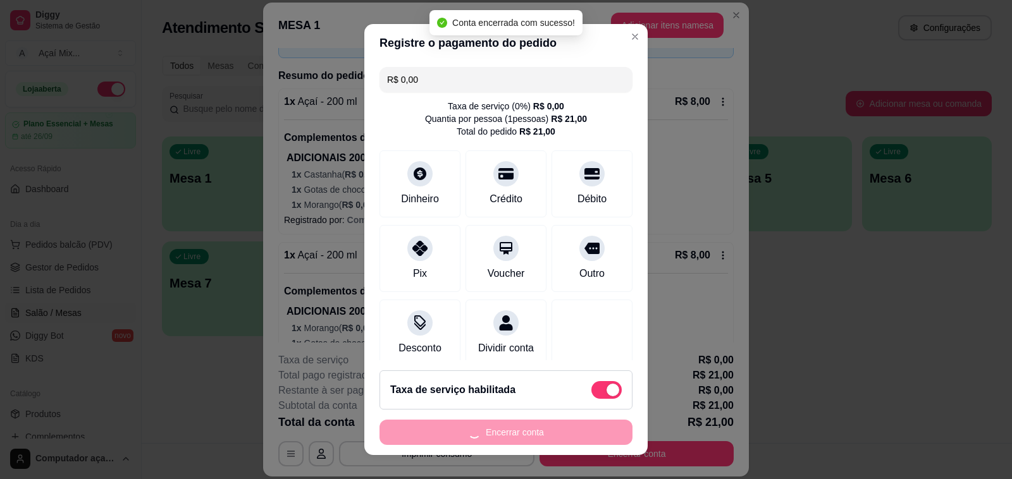
scroll to position [0, 0]
